Goal: Task Accomplishment & Management: Use online tool/utility

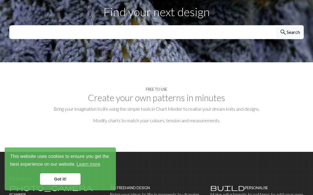
scroll to position [226, 0]
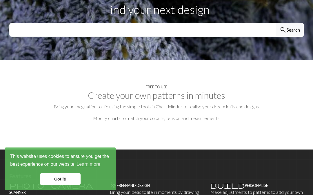
click at [56, 185] on link "Got it!" at bounding box center [60, 179] width 41 height 12
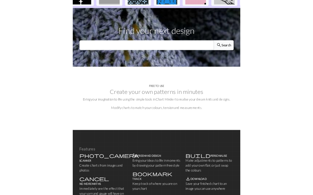
scroll to position [233, 0]
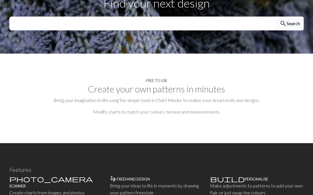
click at [36, 189] on p "Create charts from images and photos" at bounding box center [56, 192] width 94 height 7
click at [15, 175] on span "photo_camera" at bounding box center [50, 179] width 83 height 8
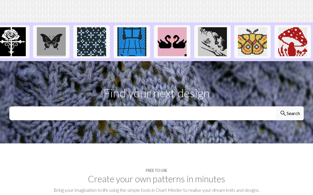
scroll to position [0, 692]
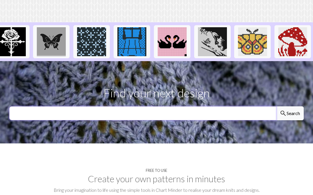
click at [54, 107] on input "text" at bounding box center [142, 114] width 267 height 14
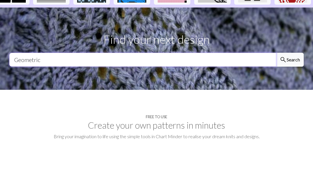
type input "Geometric"
click at [289, 107] on button "search Search" at bounding box center [290, 114] width 28 height 14
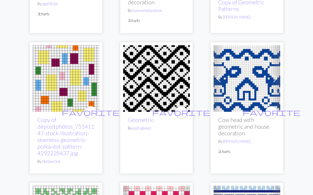
scroll to position [179, 0]
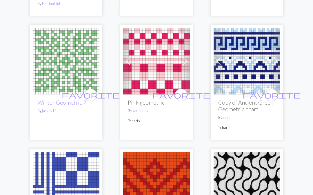
scroll to position [322, 0]
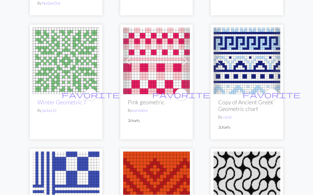
click at [231, 73] on img at bounding box center [246, 61] width 67 height 67
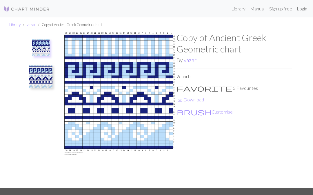
click at [37, 72] on img at bounding box center [40, 76] width 23 height 23
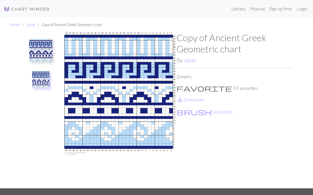
click at [39, 76] on img at bounding box center [40, 79] width 17 height 17
click at [38, 78] on img at bounding box center [40, 79] width 17 height 17
click at [37, 47] on img at bounding box center [40, 50] width 23 height 23
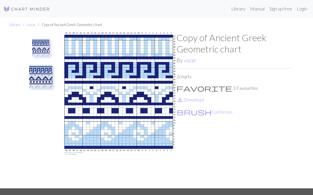
click at [188, 99] on link "save_alt Download" at bounding box center [190, 100] width 28 height 6
click at [189, 97] on link "save_alt Download" at bounding box center [190, 100] width 28 height 6
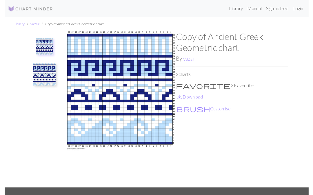
scroll to position [6, 0]
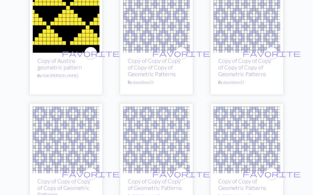
scroll to position [615, 0]
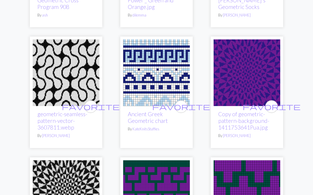
scroll to position [1549, 0]
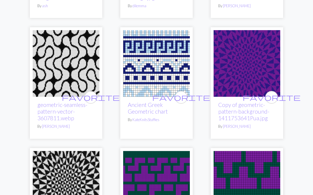
click at [136, 106] on link "Ancient Greek Geometric chart" at bounding box center [148, 107] width 40 height 13
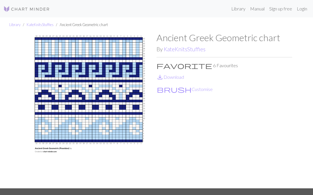
click at [174, 88] on button "brush Customise" at bounding box center [184, 89] width 56 height 8
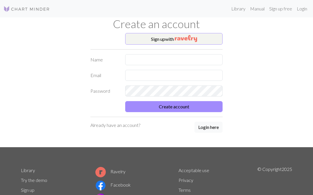
click at [160, 39] on button "Sign up with" at bounding box center [173, 39] width 97 height 12
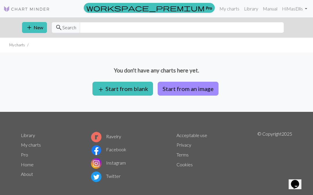
click at [176, 88] on button "Start from an image" at bounding box center [188, 89] width 61 height 14
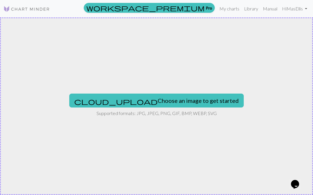
click at [130, 101] on button "cloud_upload Choose an image to get started" at bounding box center [156, 101] width 174 height 14
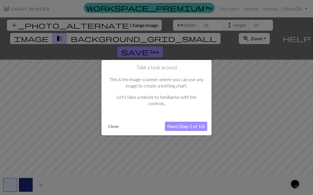
click at [175, 124] on button "Next (Step 1 of 10)" at bounding box center [186, 126] width 42 height 9
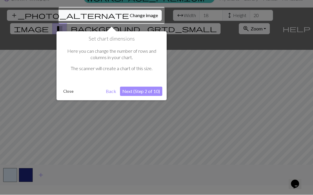
scroll to position [11, 0]
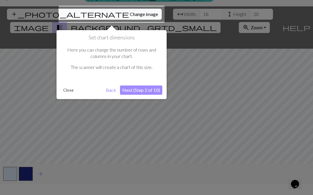
click at [133, 91] on button "Next (Step 2 of 10)" at bounding box center [141, 89] width 42 height 9
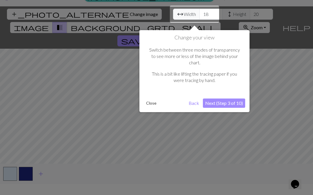
click at [216, 98] on button "Next (Step 3 of 10)" at bounding box center [224, 102] width 42 height 9
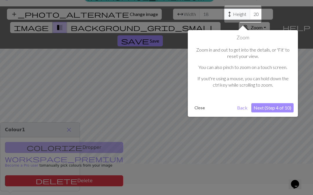
click at [265, 108] on button "Next (Step 4 of 10)" at bounding box center [272, 107] width 42 height 9
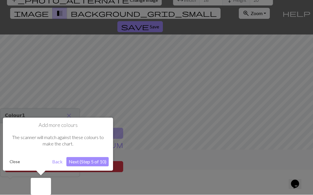
scroll to position [27, 0]
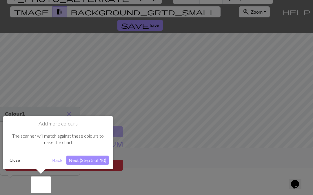
click at [75, 159] on button "Next (Step 5 of 10)" at bounding box center [87, 160] width 42 height 9
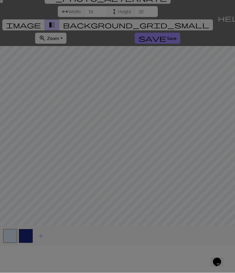
click at [12, 155] on div at bounding box center [117, 123] width 235 height 300
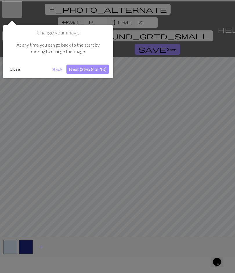
scroll to position [0, 0]
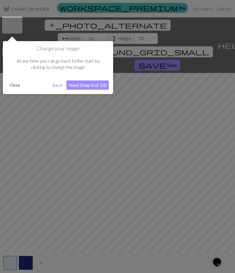
click at [77, 86] on button "Next (Step 8 of 10)" at bounding box center [87, 85] width 42 height 9
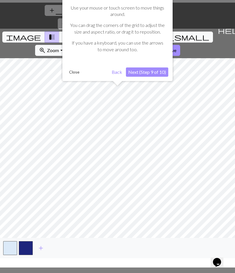
scroll to position [14, 0]
click at [142, 75] on button "Next (Step 9 of 10)" at bounding box center [147, 72] width 42 height 9
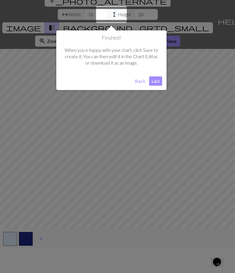
scroll to position [24, 0]
click at [138, 80] on button "Back" at bounding box center [139, 80] width 15 height 9
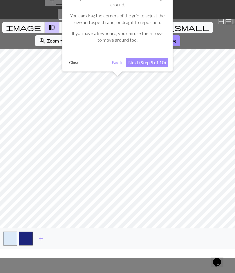
scroll to position [27, 0]
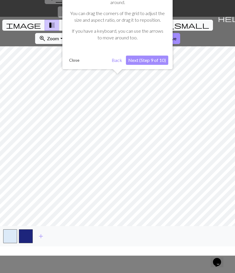
click at [120, 62] on button "Back" at bounding box center [116, 60] width 15 height 9
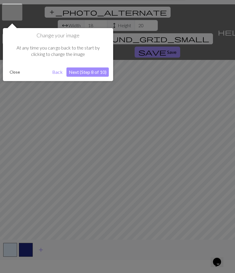
scroll to position [11, 0]
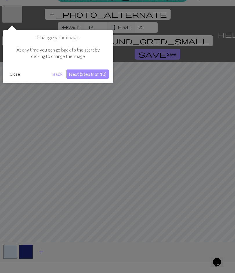
click at [57, 76] on button "Back" at bounding box center [57, 73] width 15 height 9
click at [58, 76] on button "Back" at bounding box center [57, 73] width 15 height 9
click at [57, 76] on button "Back" at bounding box center [57, 73] width 15 height 9
click at [11, 73] on button "Close" at bounding box center [14, 74] width 15 height 9
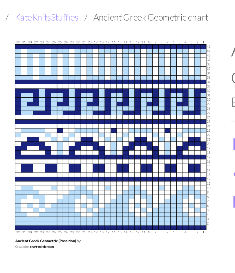
click at [32, 17] on ul "Library KateKnitsStuffies Ancient Greek Geometric chart" at bounding box center [117, 24] width 235 height 15
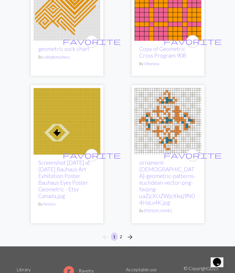
scroll to position [2905, 0]
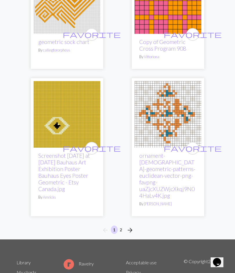
scroll to position [2926, 0]
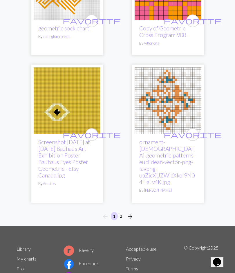
click at [129, 195] on span "arrow_forward" at bounding box center [129, 217] width 7 height 8
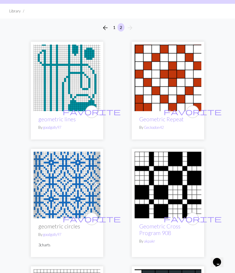
scroll to position [34, 0]
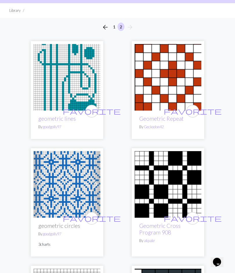
click at [52, 193] on img at bounding box center [67, 184] width 67 height 67
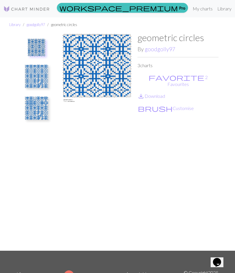
click at [33, 79] on img at bounding box center [36, 76] width 23 height 23
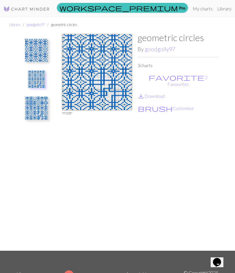
click at [33, 110] on img at bounding box center [36, 108] width 23 height 23
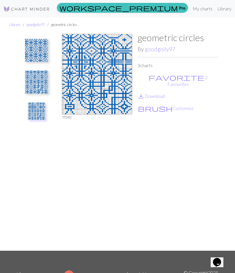
click at [33, 48] on img at bounding box center [36, 50] width 23 height 23
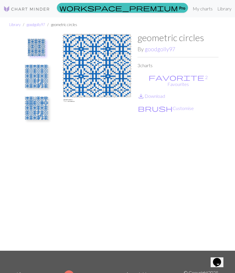
click at [152, 93] on link "save_alt Download" at bounding box center [151, 96] width 28 height 6
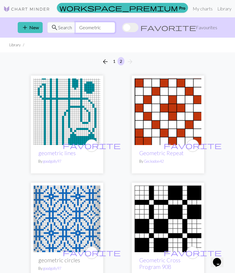
click at [101, 24] on input "Geometric" at bounding box center [95, 27] width 40 height 11
type input "G"
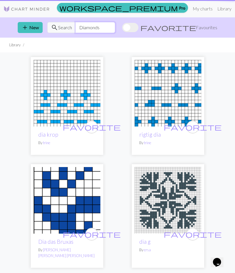
type input "Diamonds"
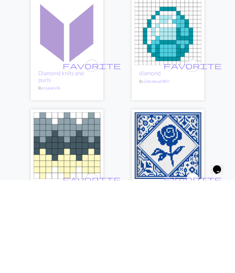
scroll to position [226, 0]
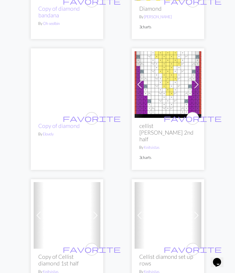
scroll to position [1067, 0]
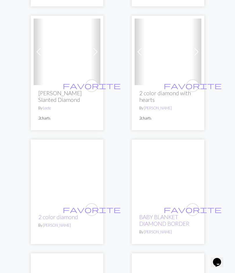
scroll to position [1601, 0]
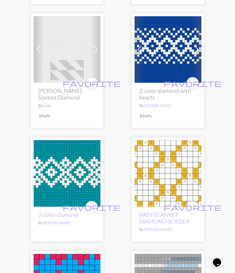
click at [45, 157] on img at bounding box center [67, 173] width 67 height 67
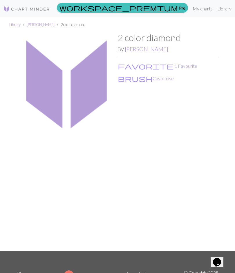
click at [50, 74] on img at bounding box center [67, 141] width 101 height 218
click at [129, 77] on button "brush Customise" at bounding box center [145, 79] width 56 height 8
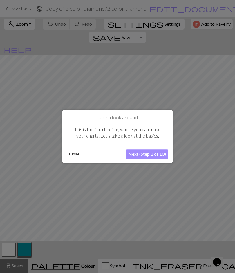
click at [71, 157] on button "Close" at bounding box center [74, 154] width 15 height 9
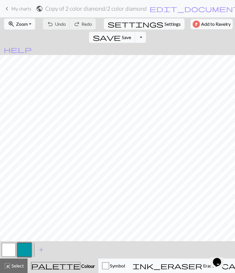
click at [22, 195] on button "button" at bounding box center [24, 250] width 14 height 14
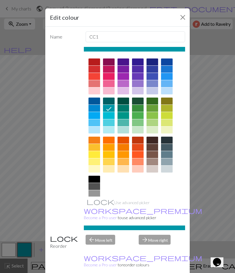
click at [95, 80] on div at bounding box center [94, 76] width 12 height 7
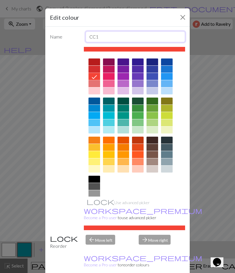
click at [102, 35] on input "CC1" at bounding box center [135, 36] width 100 height 11
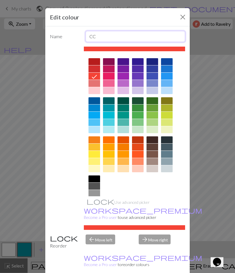
type input "C"
type input "Main"
click at [56, 131] on div "Use advanced picker workspace_premium Become a Pro user to use advanced picker" at bounding box center [117, 138] width 135 height 183
click at [145, 195] on div "arrow_forward Move right" at bounding box center [161, 242] width 53 height 15
click at [52, 195] on div "Use advanced picker workspace_premium Become a Pro user to use advanced picker" at bounding box center [117, 138] width 135 height 183
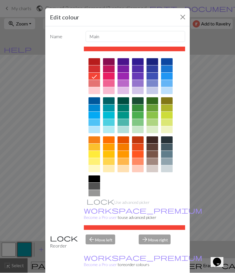
click at [28, 190] on div "Edit colour Name Main Use advanced picker workspace_premium Become a Pro user t…" at bounding box center [117, 136] width 235 height 273
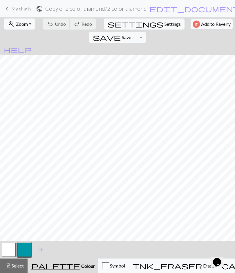
click at [6, 195] on span "highlight_alt" at bounding box center [7, 266] width 7 height 8
click at [25, 195] on button "button" at bounding box center [24, 250] width 14 height 14
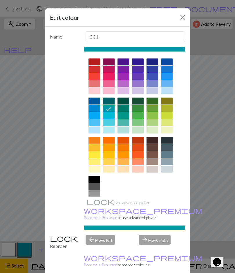
click at [92, 76] on div at bounding box center [94, 76] width 12 height 7
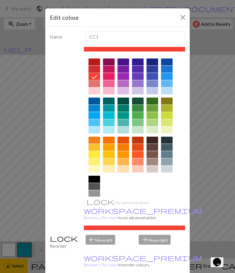
click at [132, 151] on div at bounding box center [138, 154] width 12 height 7
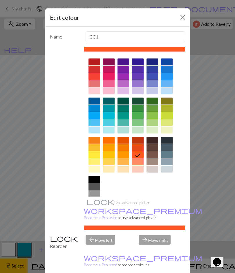
click at [92, 74] on div at bounding box center [94, 76] width 12 height 7
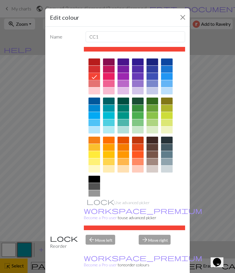
click at [27, 195] on div "Edit colour Name CC1 Use advanced picker workspace_premium Become a Pro user to…" at bounding box center [117, 136] width 235 height 273
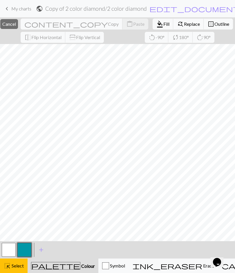
click at [24, 195] on button "button" at bounding box center [24, 250] width 14 height 14
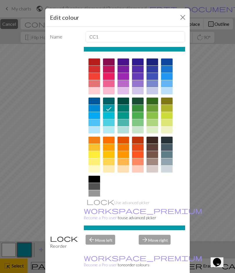
click at [92, 79] on div at bounding box center [94, 76] width 12 height 7
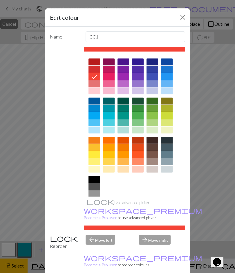
click at [34, 195] on div "Edit colour Name CC1 Use advanced picker workspace_premium Become a Pro user to…" at bounding box center [117, 136] width 235 height 273
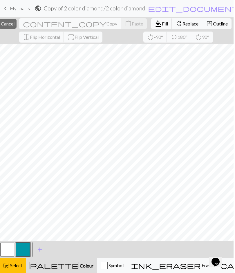
click at [46, 195] on span "palette" at bounding box center [55, 266] width 49 height 8
click at [45, 195] on span "palette" at bounding box center [55, 266] width 49 height 8
click at [80, 195] on span "Colour" at bounding box center [87, 266] width 14 height 6
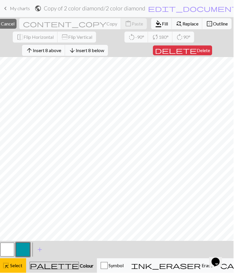
scroll to position [0, 1]
click at [14, 22] on span "Cancel" at bounding box center [8, 24] width 14 height 6
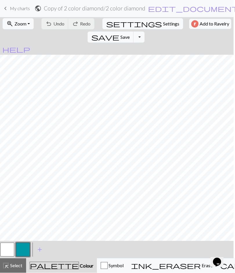
click at [46, 195] on span "palette" at bounding box center [54, 266] width 49 height 8
click at [47, 195] on span "palette" at bounding box center [54, 266] width 49 height 8
click at [163, 25] on span "Settings" at bounding box center [171, 24] width 16 height 7
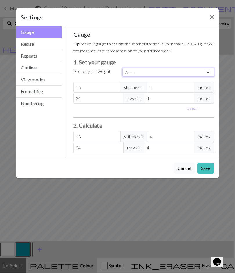
click at [150, 71] on select "Custom Square Lace Light Fingering Fingering Sport Double knit Worsted Aran Bul…" at bounding box center [168, 72] width 92 height 9
select select "dk"
type input "22"
type input "30"
type input "22"
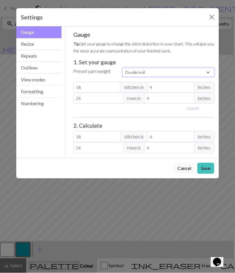
type input "30"
click at [87, 86] on input "22" at bounding box center [96, 87] width 47 height 11
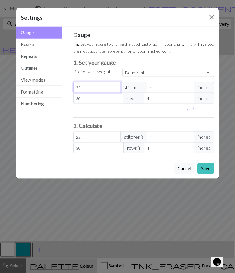
select select "custom"
type input "2"
type input "0"
type input "2"
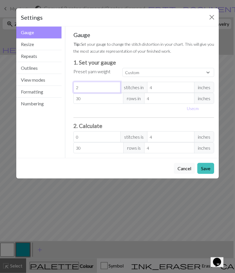
type input "2"
type input "20"
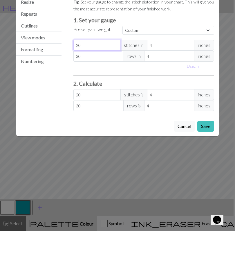
type input "20"
click at [205, 163] on button "Save" at bounding box center [205, 168] width 17 height 11
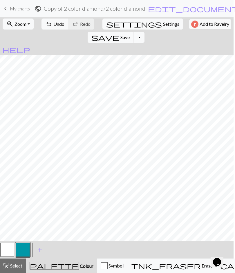
click at [39, 195] on span "add" at bounding box center [39, 250] width 7 height 8
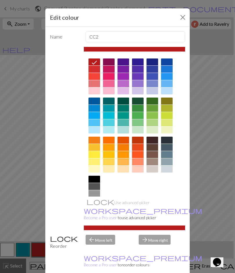
click at [91, 76] on div at bounding box center [94, 76] width 12 height 7
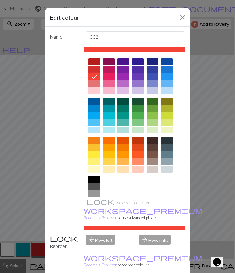
click at [37, 195] on div "Edit colour Name CC2 Use advanced picker workspace_premium Become a Pro user to…" at bounding box center [117, 136] width 235 height 273
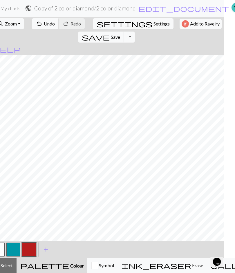
scroll to position [0, 12]
click at [28, 195] on button "button" at bounding box center [28, 250] width 14 height 14
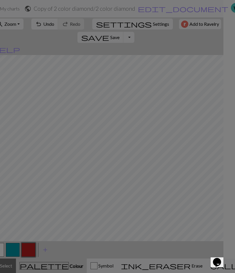
click at [36, 195] on div "Edit colour Name CC2 Use advanced picker workspace_premium Become a Pro user to…" at bounding box center [117, 136] width 235 height 273
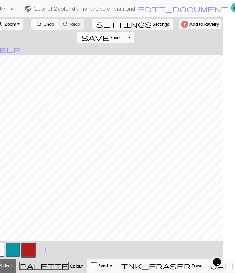
click at [33, 195] on span "palette" at bounding box center [44, 266] width 49 height 8
click at [36, 195] on span "palette" at bounding box center [44, 266] width 49 height 8
click at [43, 25] on span "Undo" at bounding box center [48, 24] width 11 height 6
click at [38, 20] on span "undo" at bounding box center [38, 24] width 7 height 8
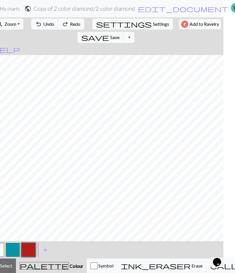
click at [36, 21] on span "undo" at bounding box center [38, 24] width 7 height 8
click at [37, 25] on span "undo" at bounding box center [38, 24] width 7 height 8
click at [36, 23] on span "undo" at bounding box center [38, 24] width 7 height 8
click at [36, 22] on span "undo" at bounding box center [38, 24] width 7 height 8
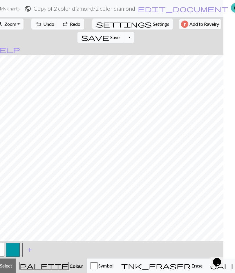
click at [39, 28] on span "undo" at bounding box center [38, 24] width 7 height 8
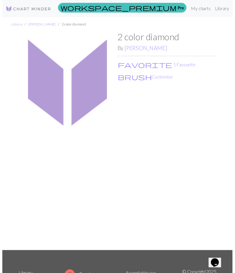
scroll to position [6, 0]
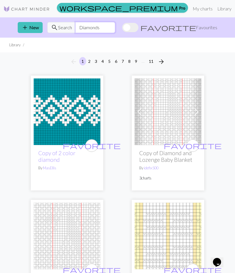
click at [103, 27] on input "Diamonds" at bounding box center [95, 27] width 40 height 11
type input "D"
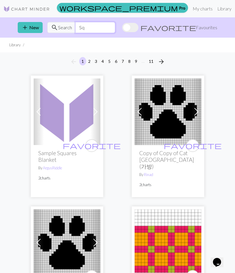
type input "S"
click at [25, 27] on span "add" at bounding box center [24, 27] width 7 height 8
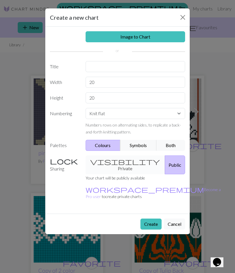
click at [171, 195] on button "Cancel" at bounding box center [174, 224] width 21 height 11
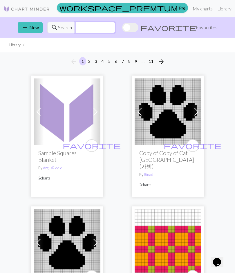
click at [82, 28] on input "text" at bounding box center [95, 27] width 40 height 11
type input "Rope"
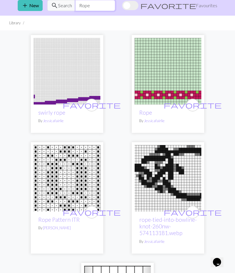
scroll to position [11, 0]
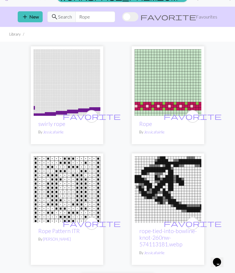
click at [27, 125] on div "favorite swirly rope By Jessicafairlie favorite Rope By Jessicafairlie favorite…" at bounding box center [117, 214] width 208 height 345
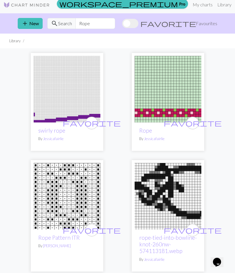
scroll to position [3, 0]
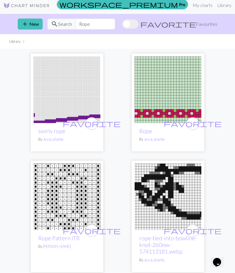
click at [48, 109] on img at bounding box center [67, 89] width 67 height 67
